Goal: Transaction & Acquisition: Purchase product/service

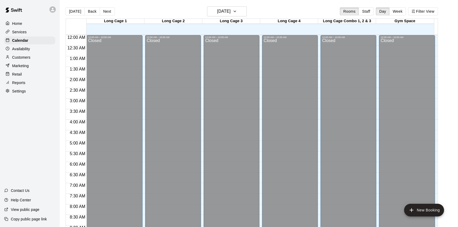
scroll to position [197, 0]
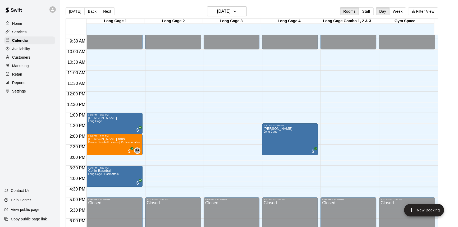
drag, startPoint x: 20, startPoint y: 75, endPoint x: 21, endPoint y: 78, distance: 2.8
click at [20, 75] on p "Retail" at bounding box center [17, 74] width 10 height 5
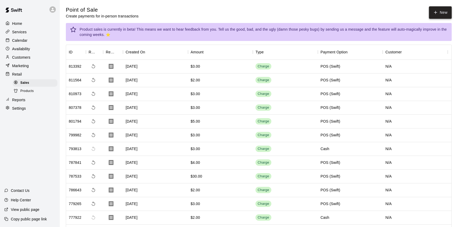
click at [437, 9] on button "New" at bounding box center [440, 12] width 23 height 12
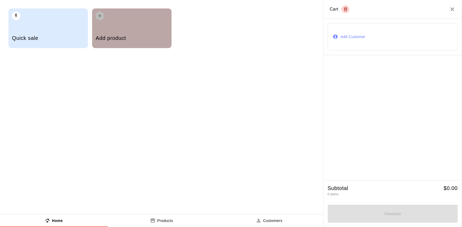
click at [156, 38] on h5 "Add product" at bounding box center [132, 38] width 72 height 7
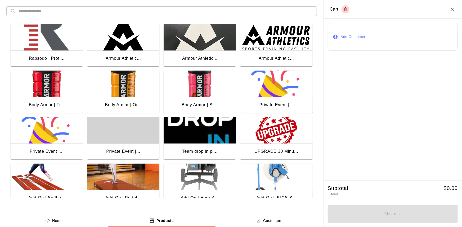
click at [53, 96] on img "button" at bounding box center [47, 84] width 72 height 26
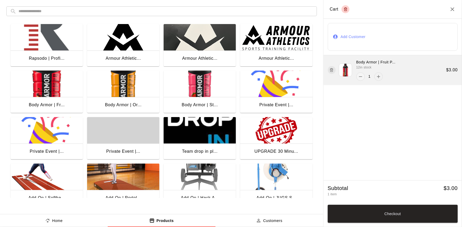
click at [378, 77] on icon "add" at bounding box center [378, 76] width 3 height 3
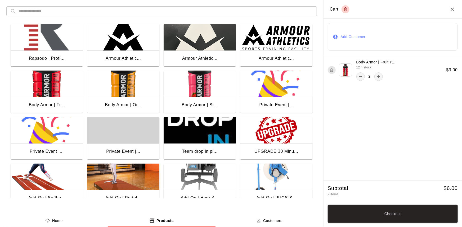
click at [404, 213] on button "Checkout" at bounding box center [393, 214] width 130 height 18
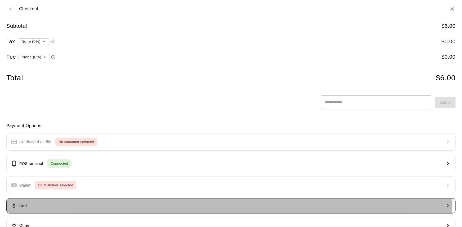
click at [76, 203] on button "Cash" at bounding box center [230, 205] width 449 height 15
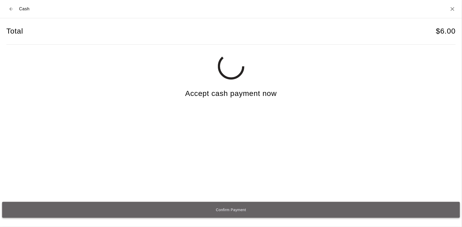
click at [261, 208] on button "Confirm Payment" at bounding box center [231, 210] width 458 height 16
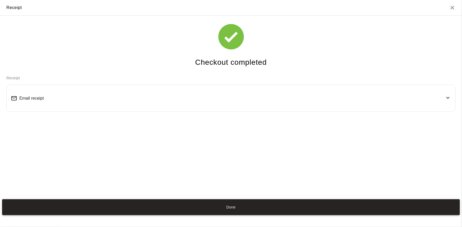
click at [217, 205] on button "Done" at bounding box center [231, 208] width 458 height 16
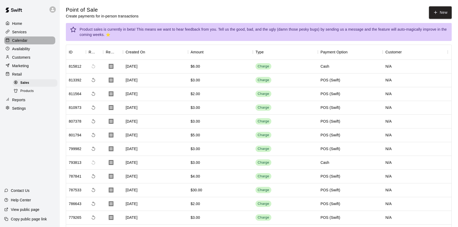
click at [32, 43] on div "Calendar" at bounding box center [29, 41] width 51 height 8
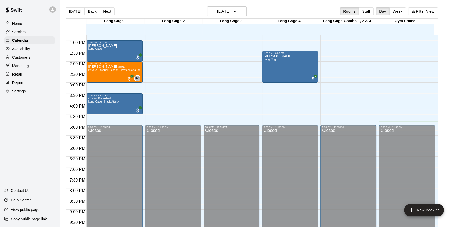
scroll to position [270, 0]
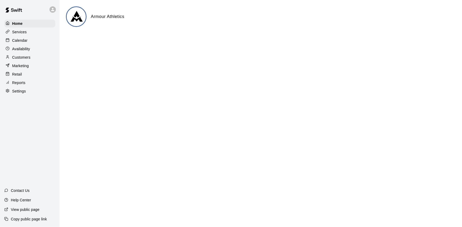
click at [36, 39] on div "Calendar" at bounding box center [29, 41] width 51 height 8
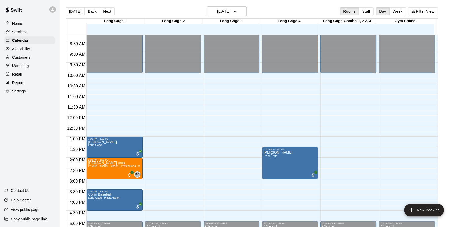
scroll to position [173, 0]
